Goal: Register for event/course

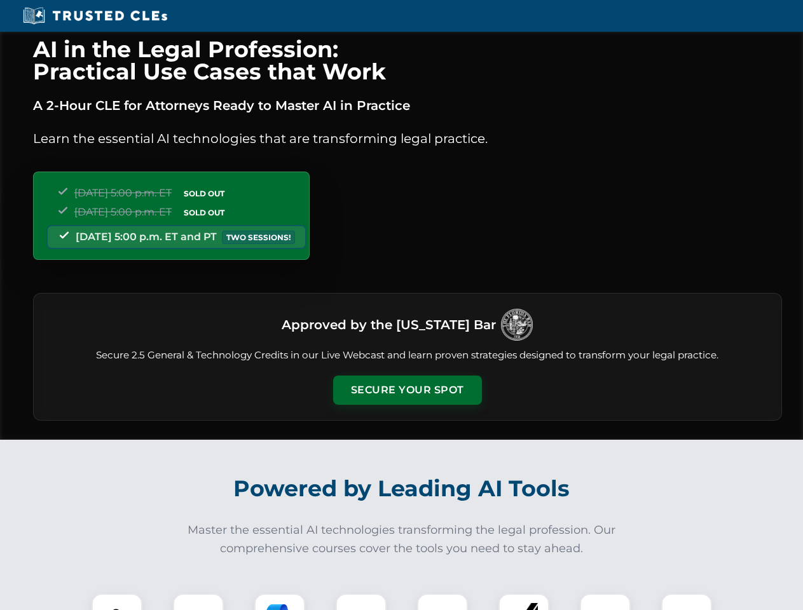
click at [407, 390] on button "Secure Your Spot" at bounding box center [407, 390] width 149 height 29
click at [117, 602] on img at bounding box center [117, 619] width 37 height 37
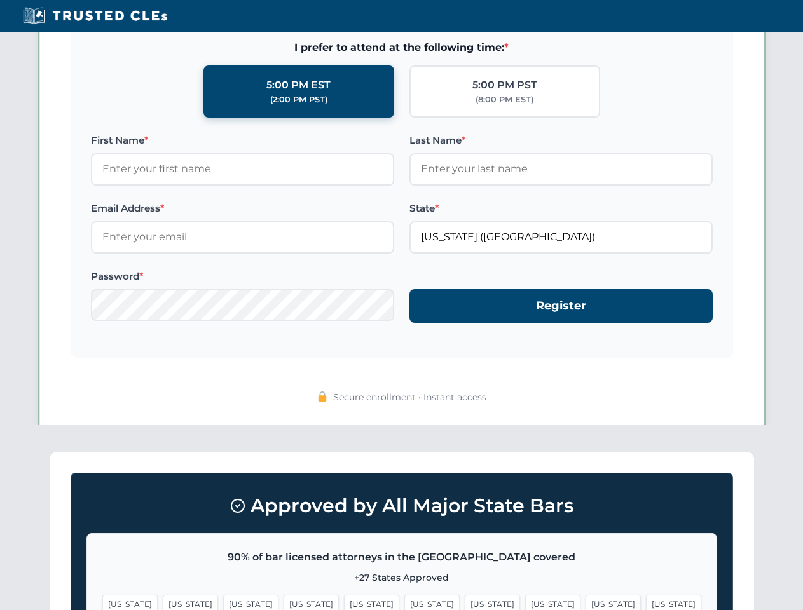
click at [465, 602] on span "[US_STATE]" at bounding box center [492, 604] width 55 height 18
click at [585, 602] on span "[US_STATE]" at bounding box center [612, 604] width 55 height 18
